Goal: Task Accomplishment & Management: Use online tool/utility

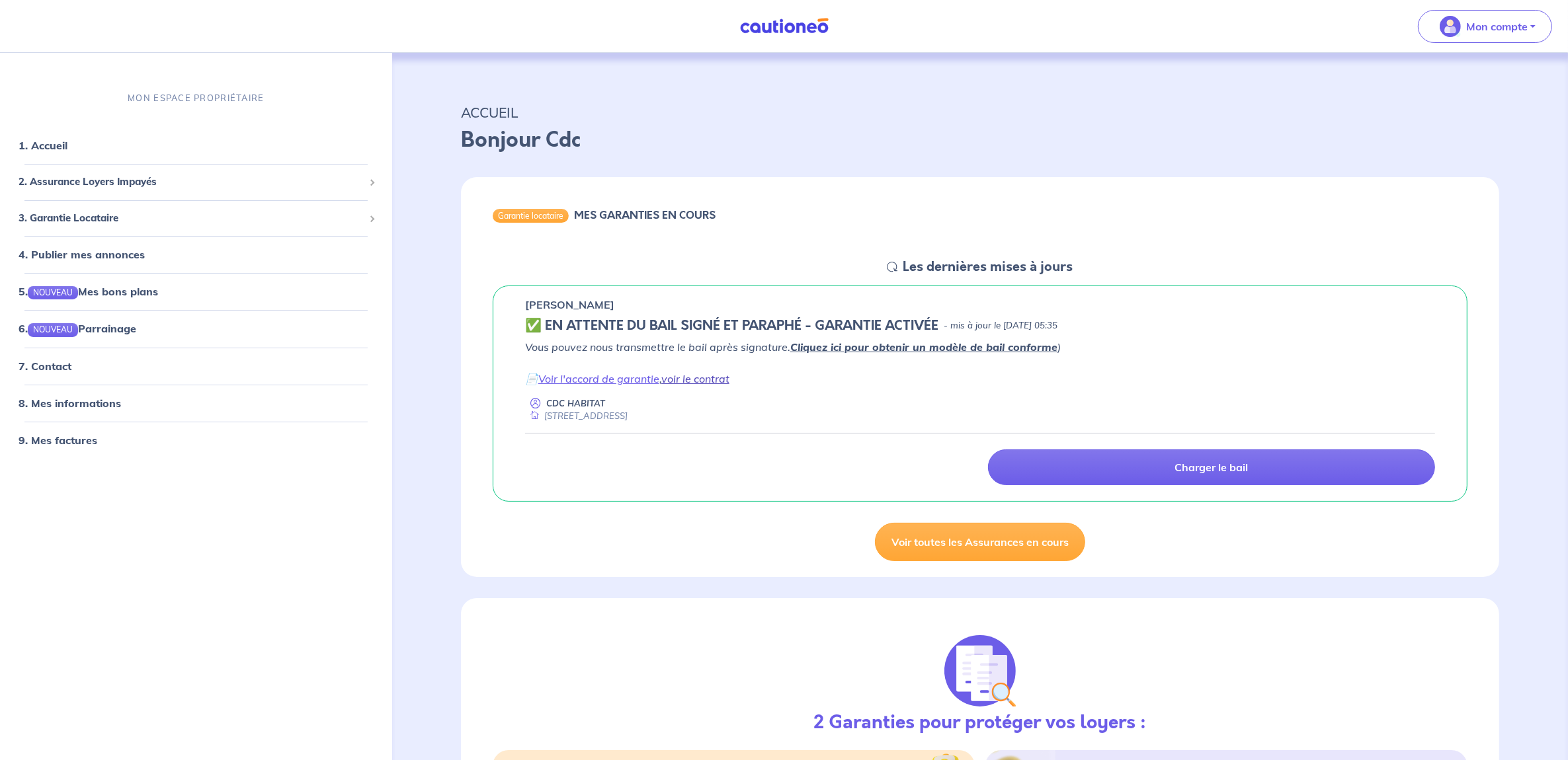
click at [695, 377] on link "voir le contrat" at bounding box center [695, 379] width 68 height 13
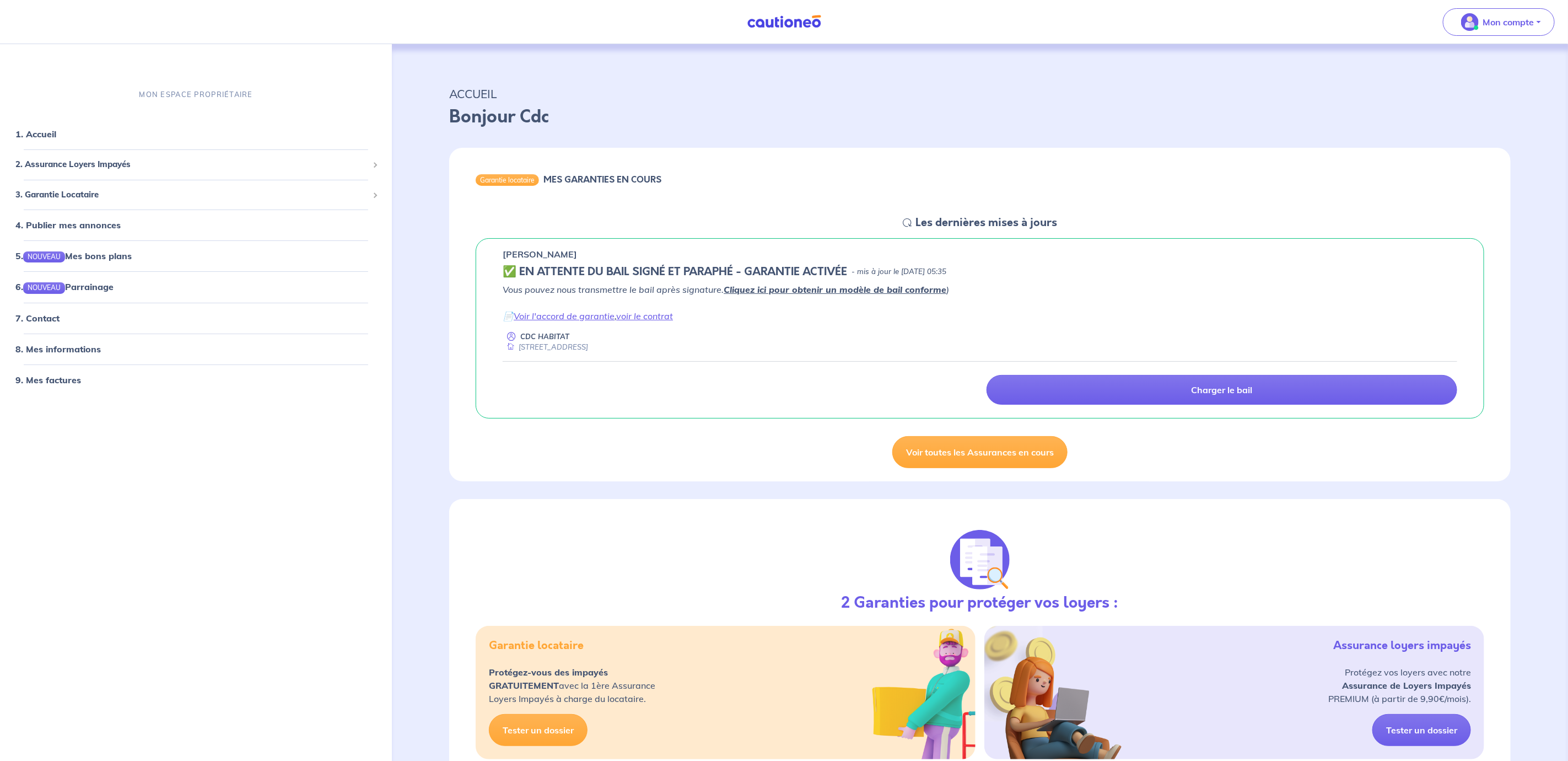
click at [1216, 127] on p "Bonjour Cdc" at bounding box center [980, 116] width 1062 height 26
click at [1249, 128] on p "Bonjour Cdc" at bounding box center [980, 116] width 1062 height 26
click at [1120, 123] on p "Bonjour Cdc" at bounding box center [980, 116] width 1062 height 26
click at [35, 136] on link "1. Accueil" at bounding box center [35, 134] width 40 height 11
click at [379, 191] on div "3. Garantie Locataire" at bounding box center [195, 194] width 383 height 21
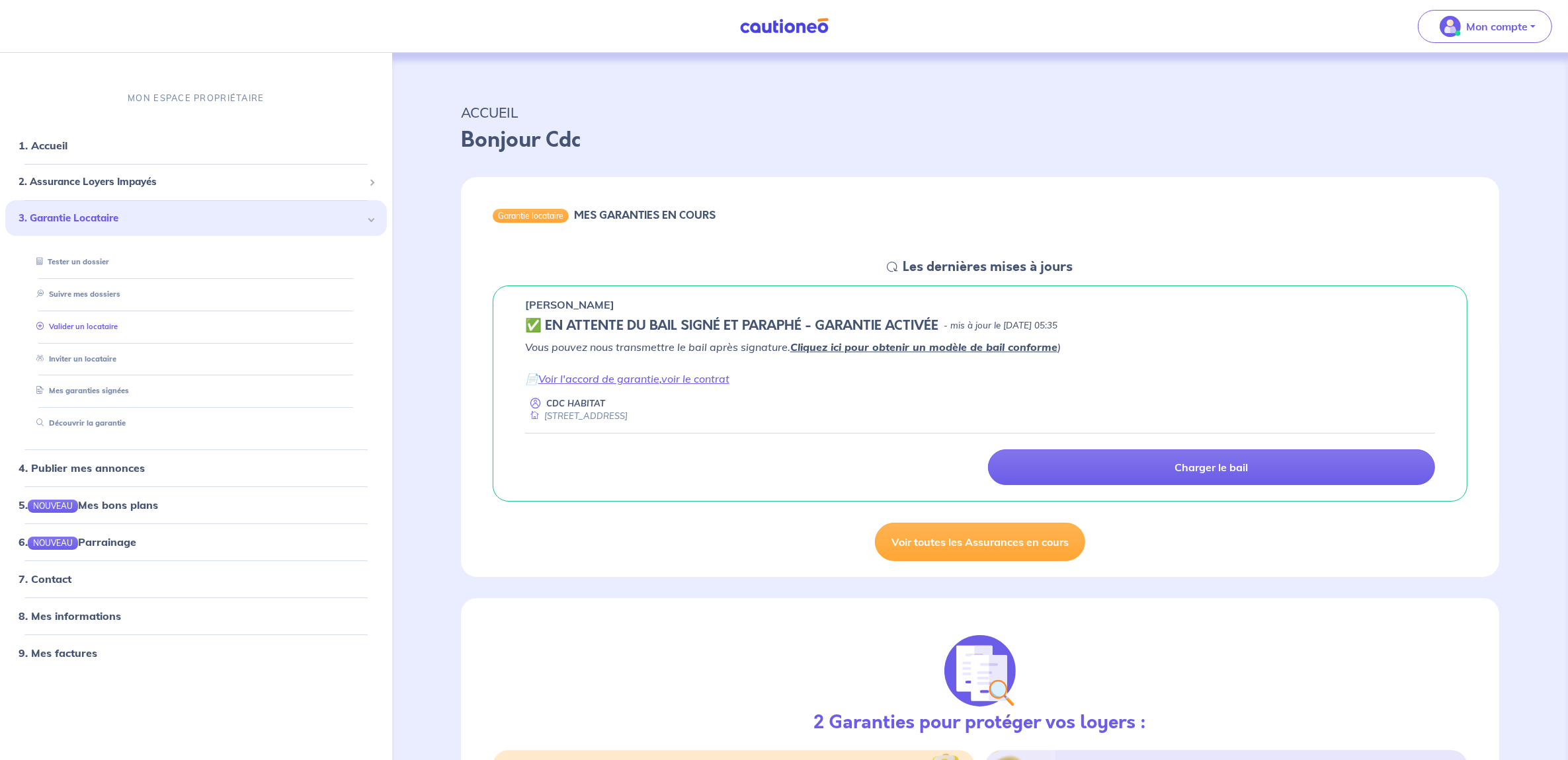
click at [110, 326] on link "Valider un locataire" at bounding box center [74, 326] width 87 height 9
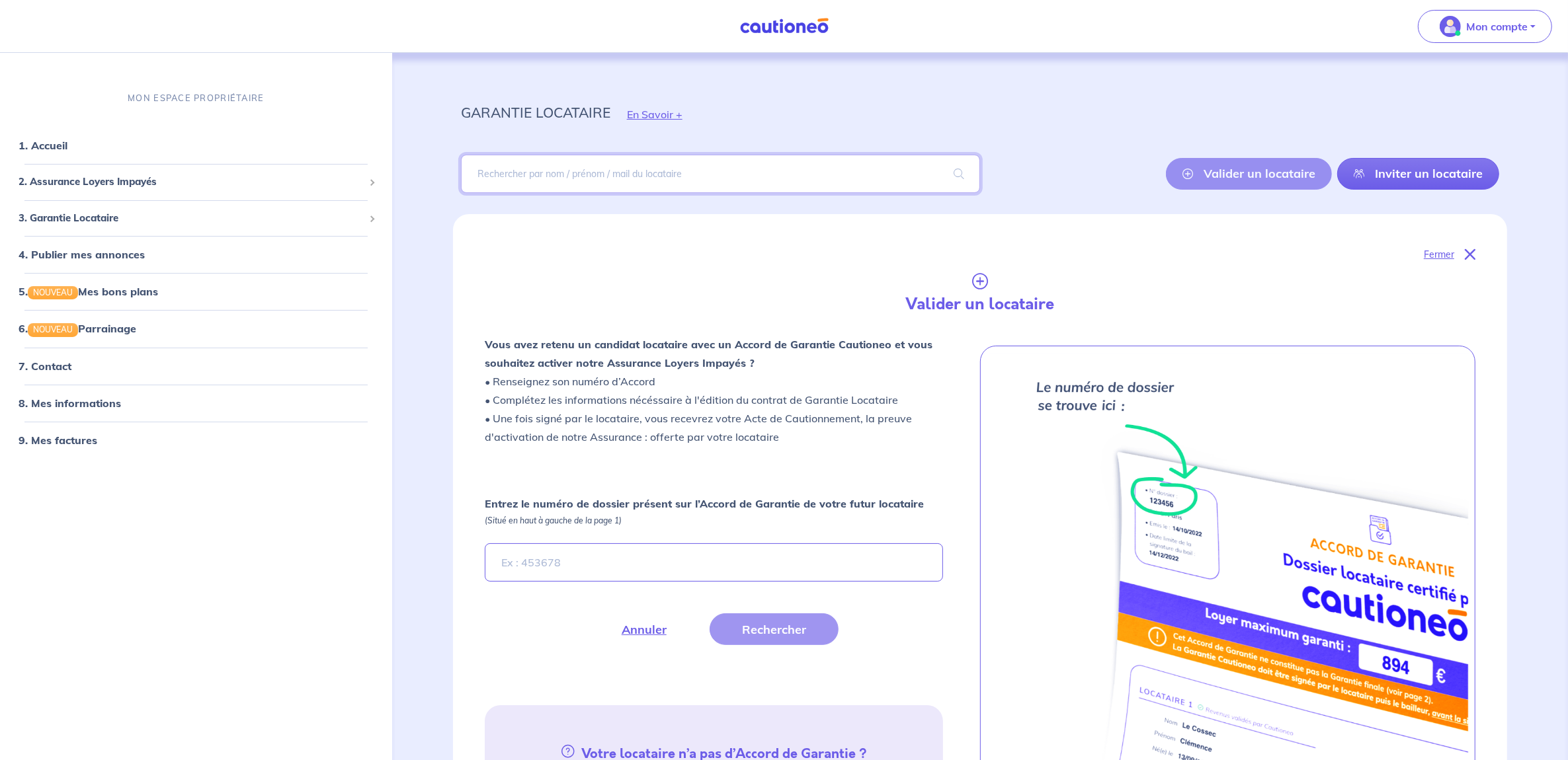
click at [546, 169] on input "search" at bounding box center [720, 174] width 519 height 39
click at [604, 565] on input "Entrez le numéro de dossier présent sur l’Accord de Garantie de votre futur loc…" at bounding box center [714, 562] width 458 height 39
